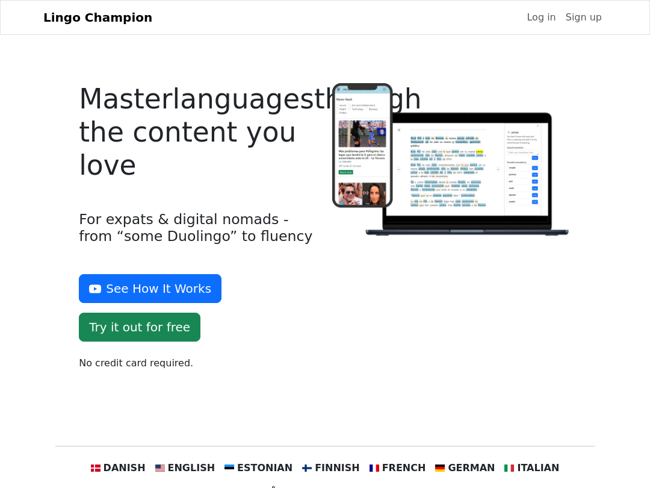
click at [540, 25] on link "Log in" at bounding box center [541, 17] width 39 height 24
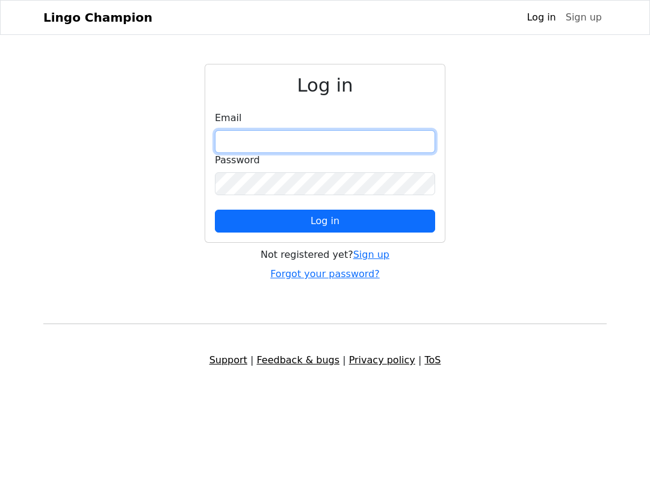
click at [331, 152] on input "email" at bounding box center [325, 141] width 220 height 23
click at [346, 153] on input "email" at bounding box center [325, 141] width 220 height 23
type input "**********"
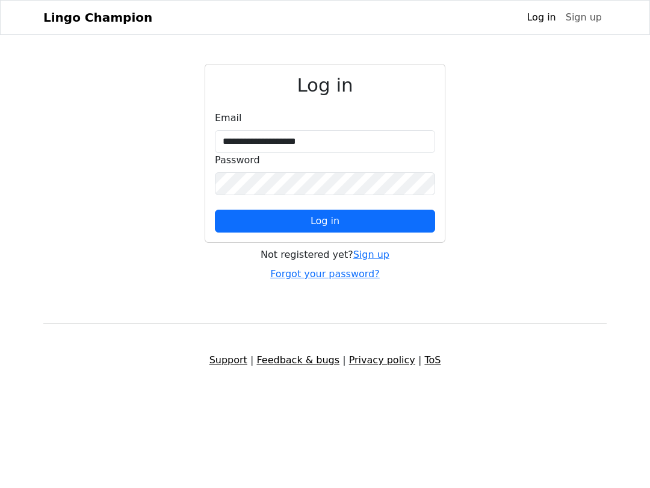
click at [400, 232] on button "Log in" at bounding box center [325, 221] width 220 height 23
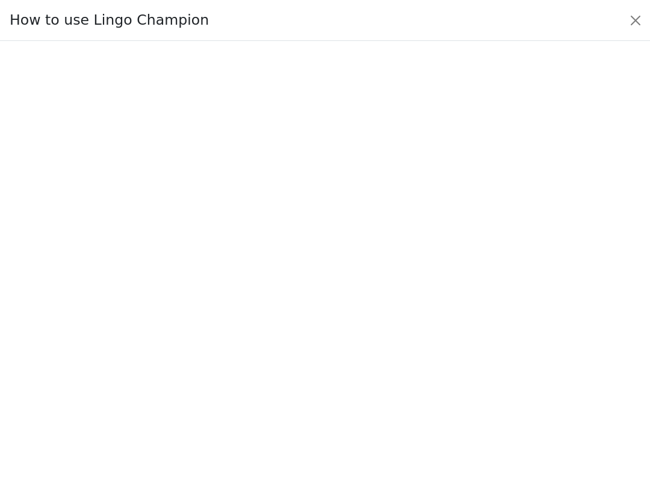
click at [644, 30] on button "Close" at bounding box center [635, 20] width 19 height 19
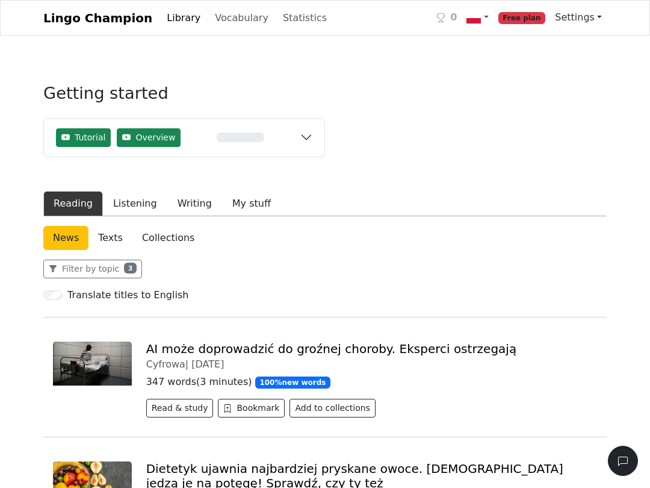
click at [587, 30] on link "Settings" at bounding box center [579, 17] width 57 height 24
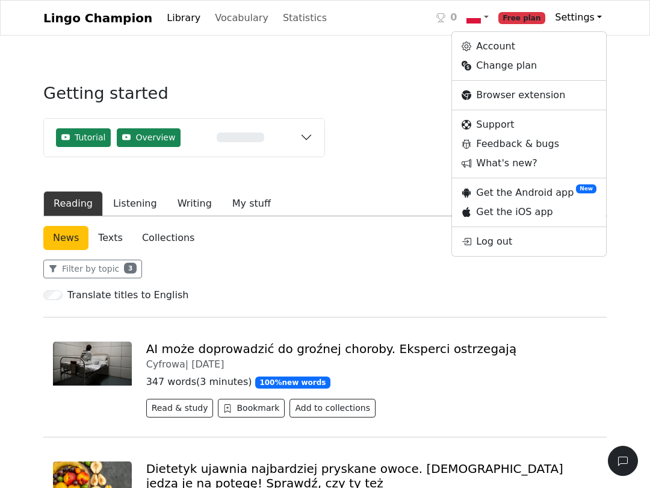
click at [523, 105] on link "Browser extension" at bounding box center [529, 95] width 154 height 19
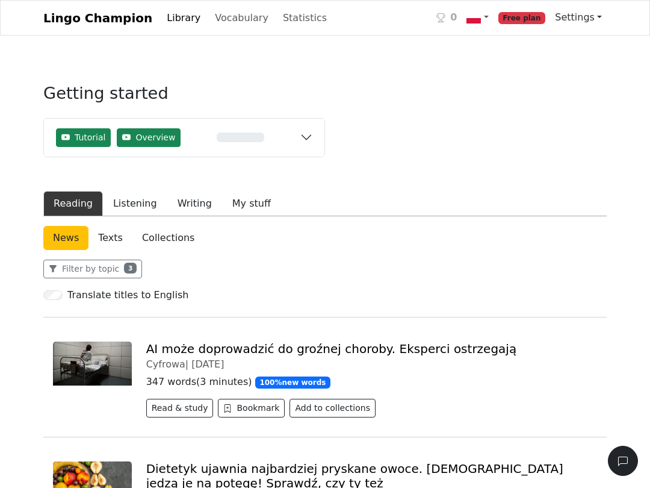
click at [593, 30] on link "Settings" at bounding box center [579, 17] width 57 height 24
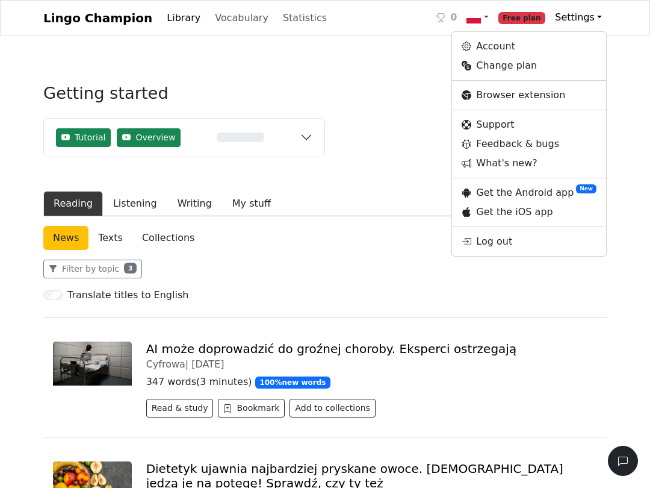
click at [222, 30] on link "Vocabulary" at bounding box center [241, 18] width 63 height 24
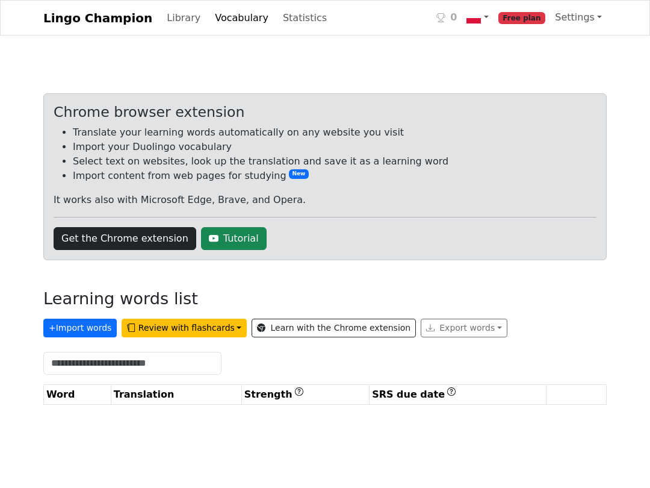
click at [94, 337] on button "+ Import words" at bounding box center [79, 328] width 73 height 19
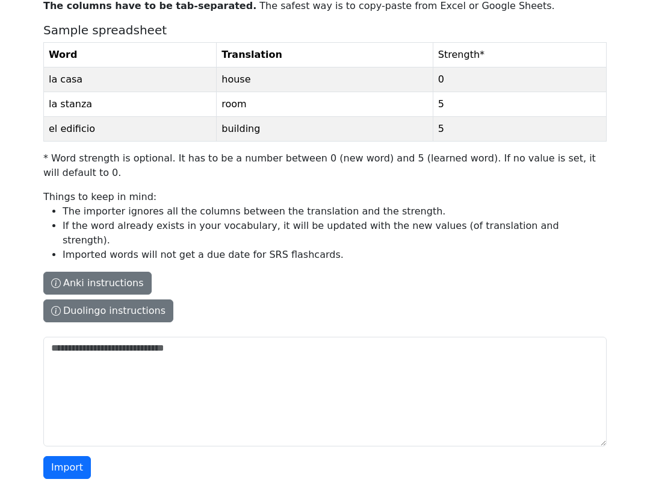
scroll to position [130, 0]
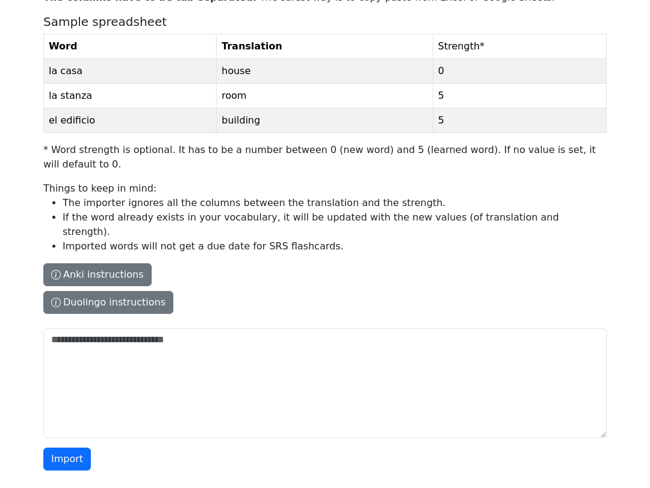
click at [146, 306] on button "Duolingo instructions" at bounding box center [108, 302] width 130 height 23
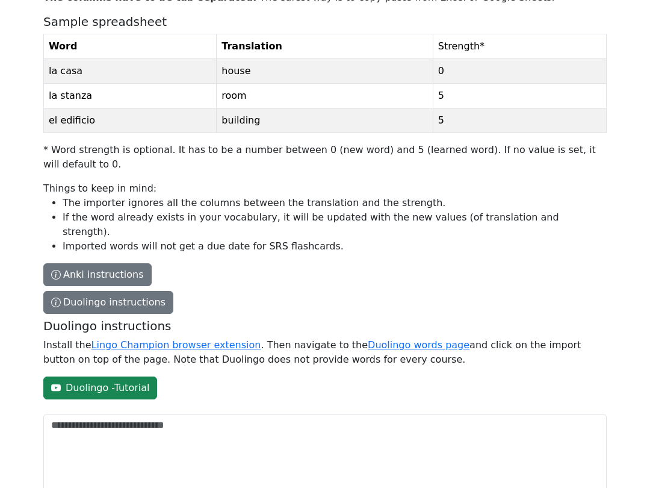
click at [179, 342] on link "Lingo Champion browser extension" at bounding box center [177, 344] width 170 height 11
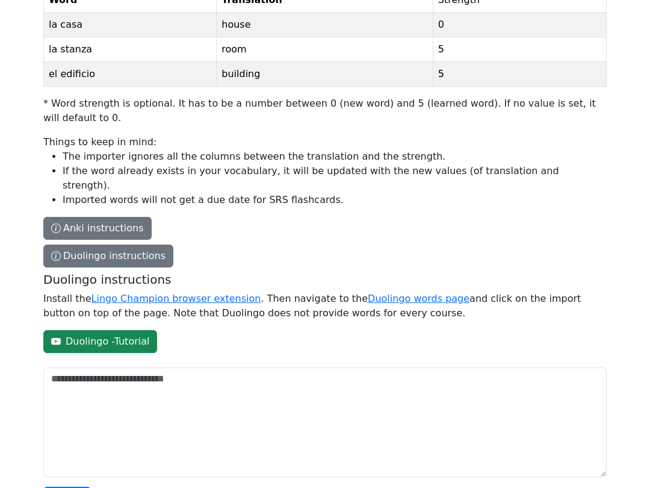
scroll to position [216, 0]
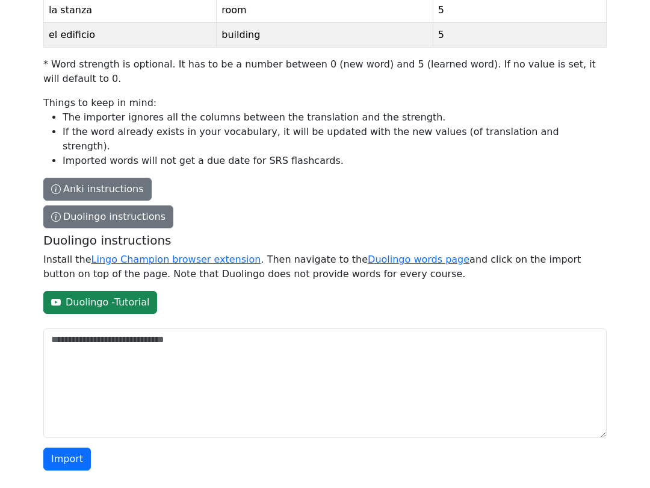
click at [202, 263] on link "Lingo Champion browser extension" at bounding box center [177, 259] width 170 height 11
click at [110, 305] on link "Duolingo - Tutorial" at bounding box center [100, 302] width 114 height 23
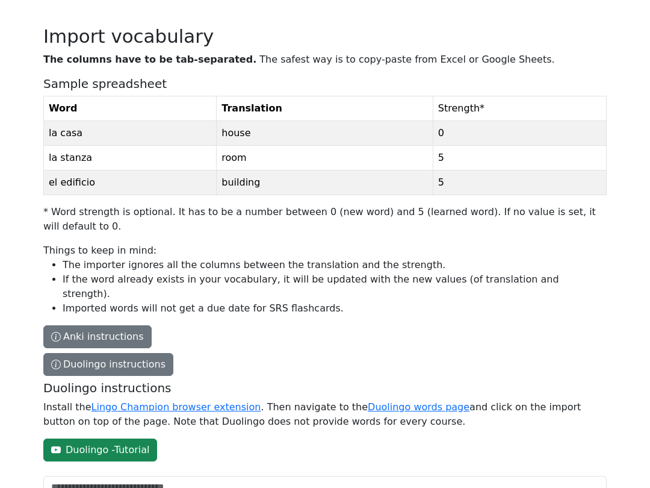
scroll to position [0, 0]
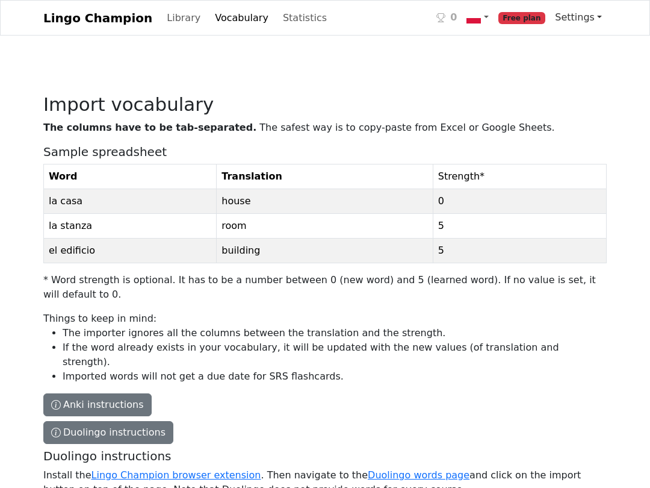
click at [582, 30] on link "Settings" at bounding box center [579, 17] width 57 height 24
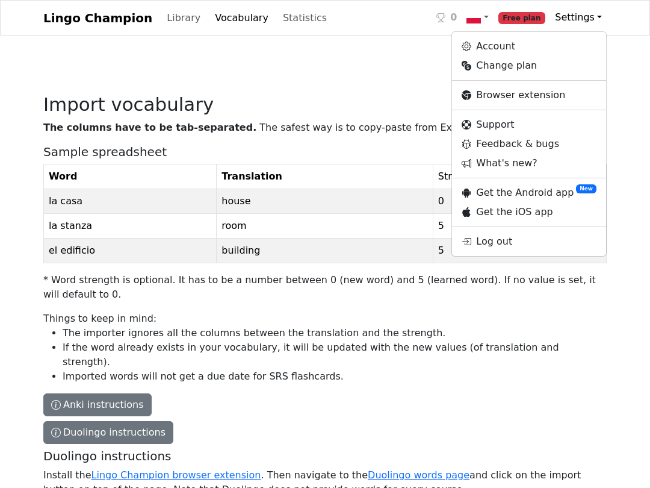
click at [375, 76] on div "Import vocabulary The columns have to be tab-separated. The safest way is to co…" at bounding box center [325, 379] width 578 height 631
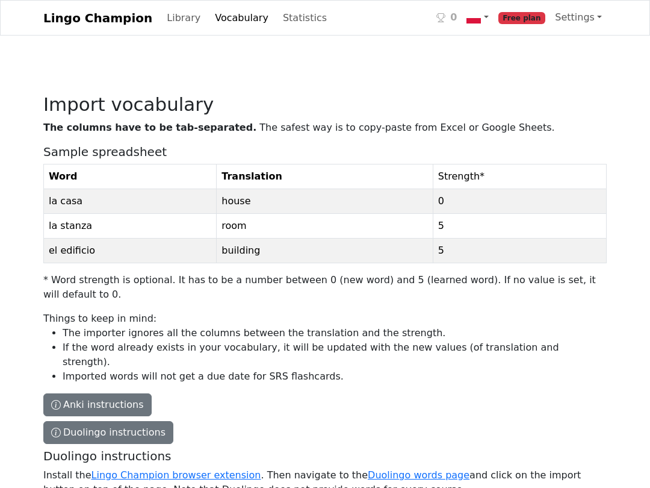
click at [216, 30] on link "Vocabulary" at bounding box center [241, 18] width 63 height 24
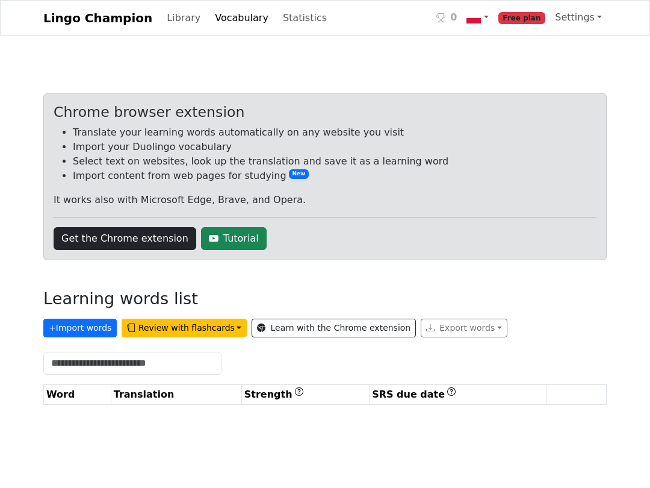
click at [355, 337] on link "Learn with the Chrome extension" at bounding box center [334, 328] width 164 height 19
click at [453, 337] on div "Export words" at bounding box center [464, 328] width 87 height 19
click at [473, 337] on div "Export words" at bounding box center [464, 328] width 87 height 19
click at [89, 337] on button "+ Import words" at bounding box center [79, 328] width 73 height 19
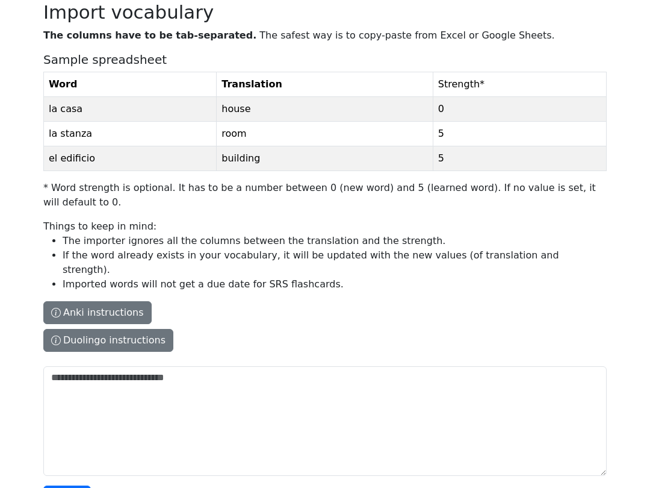
scroll to position [130, 0]
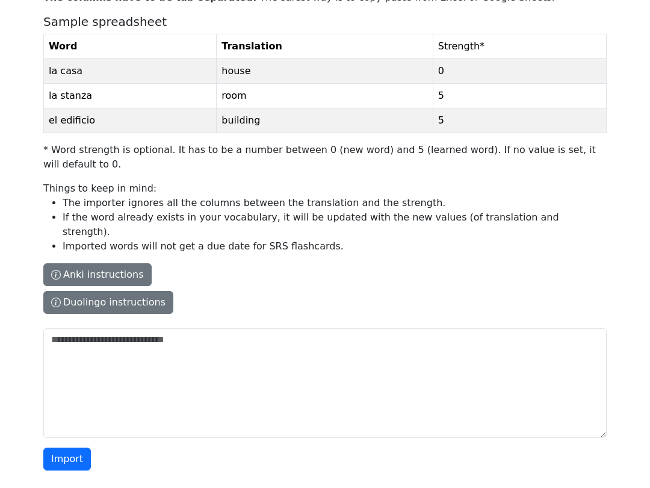
click at [71, 457] on button "Import" at bounding box center [67, 459] width 48 height 23
click at [63, 450] on button "Import" at bounding box center [67, 459] width 48 height 23
click at [63, 461] on button "Import" at bounding box center [67, 459] width 48 height 23
click at [82, 292] on button "Duolingo instructions" at bounding box center [108, 302] width 130 height 23
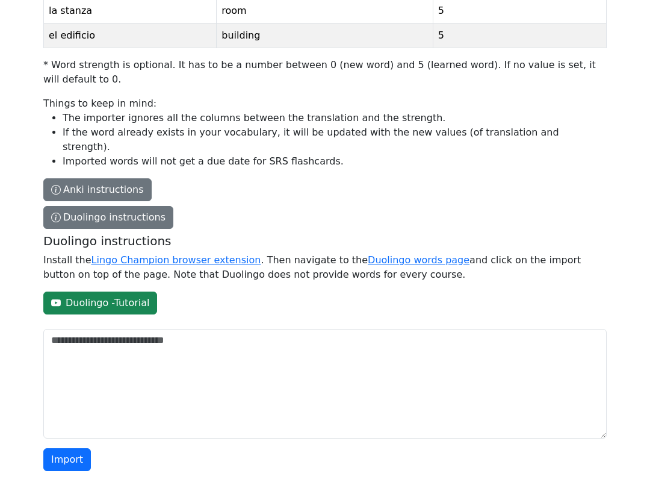
scroll to position [216, 0]
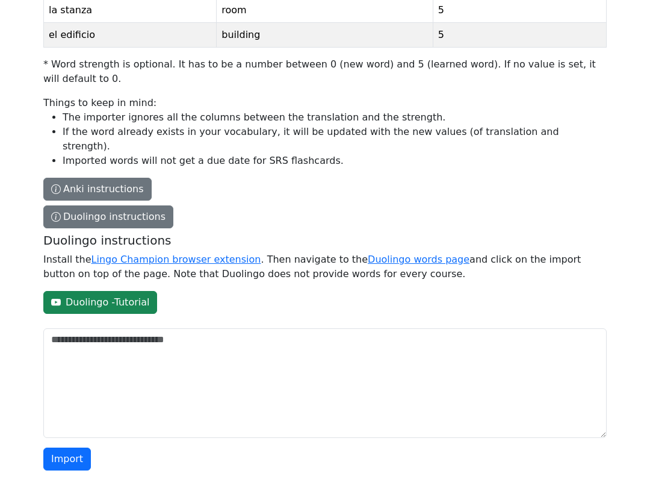
click at [385, 260] on link "Duolingo words page" at bounding box center [419, 259] width 102 height 11
